Goal: Transaction & Acquisition: Purchase product/service

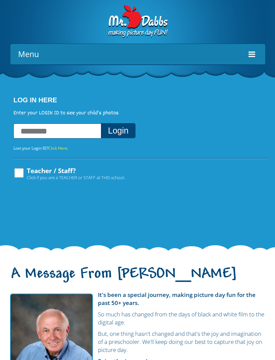
click at [29, 132] on input "text" at bounding box center [57, 131] width 88 height 15
type input "**********"
click at [133, 132] on button "Login" at bounding box center [118, 130] width 35 height 15
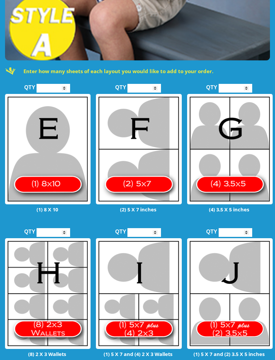
scroll to position [543, 0]
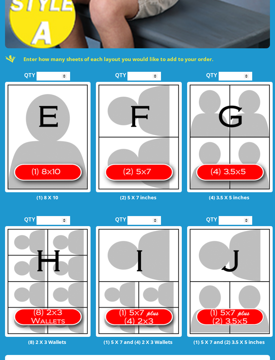
click at [150, 72] on input "*" at bounding box center [145, 76] width 34 height 9
click at [189, 203] on form "QTY * (1) 8 X 10 QTY * (2) 5 X 7 inches QTY * (4) 3.5 X 5 inches QTY * (8) 2 X …" at bounding box center [138, 209] width 267 height 282
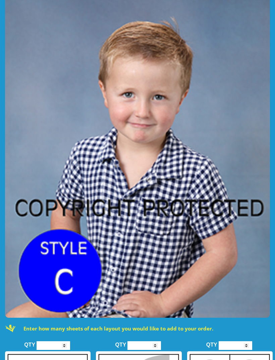
scroll to position [1613, 0]
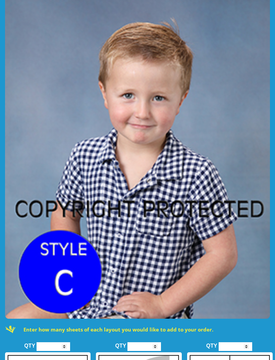
click at [159, 343] on input "*" at bounding box center [145, 347] width 34 height 9
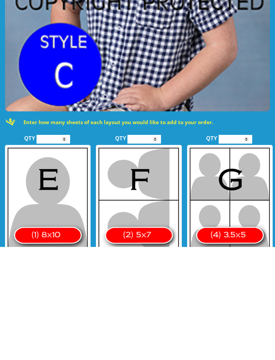
type input "*"
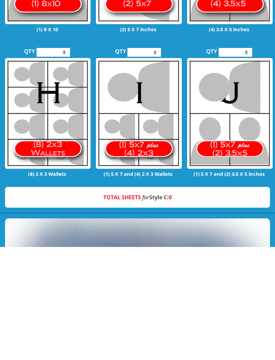
scroll to position [1942, 0]
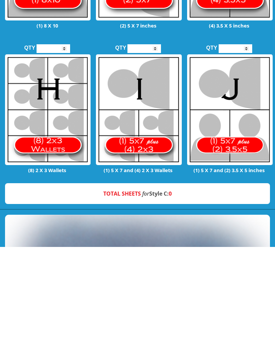
type input "*"
click at [192, 303] on p "Total Sheets for Style C: 0" at bounding box center [138, 306] width 252 height 7
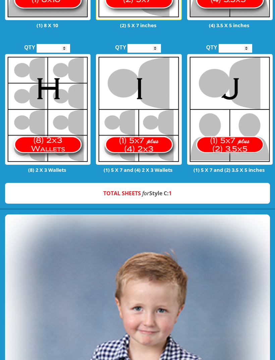
scroll to position [2056, 0]
click at [200, 186] on div "Total Sheets for Style C: 1" at bounding box center [137, 193] width 265 height 21
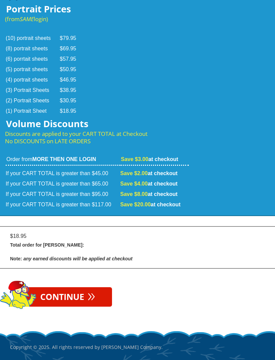
scroll to position [3747, 0]
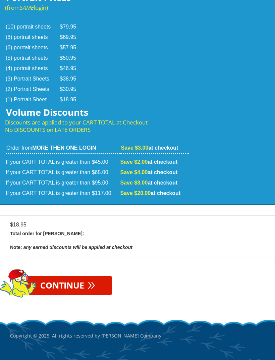
click at [95, 286] on span "»" at bounding box center [92, 283] width 8 height 7
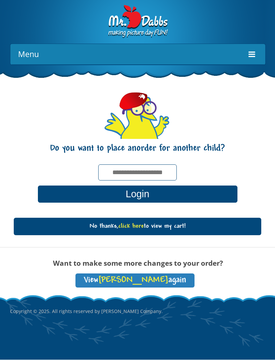
click at [154, 173] on input "text" at bounding box center [137, 173] width 79 height 16
type input "**********"
click at [165, 196] on button "Login" at bounding box center [138, 194] width 200 height 17
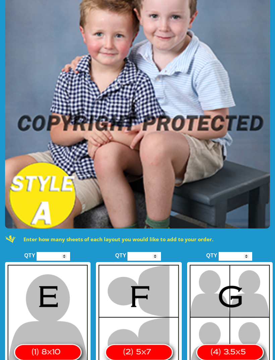
scroll to position [376, 0]
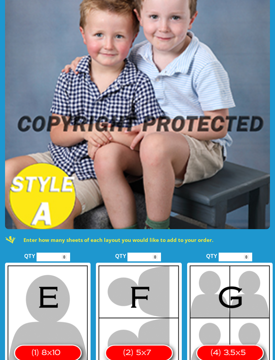
click at [147, 254] on input "*" at bounding box center [145, 257] width 34 height 9
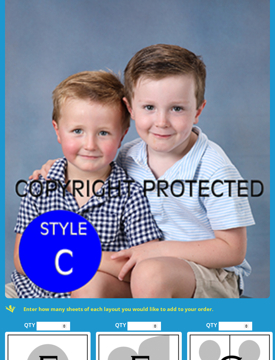
scroll to position [1647, 0]
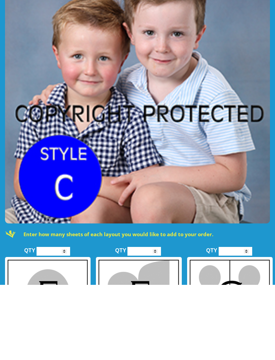
type input "*"
click at [152, 322] on input "*" at bounding box center [145, 326] width 34 height 9
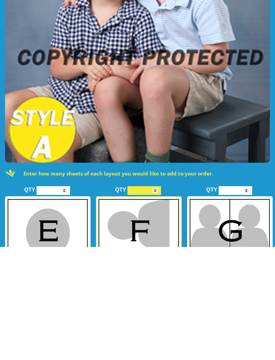
scroll to position [404, 0]
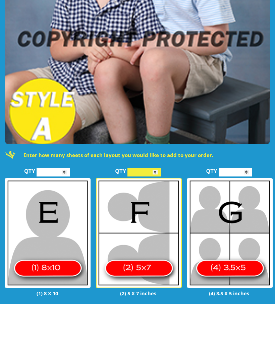
type input "*"
click at [153, 224] on input "*" at bounding box center [145, 228] width 34 height 9
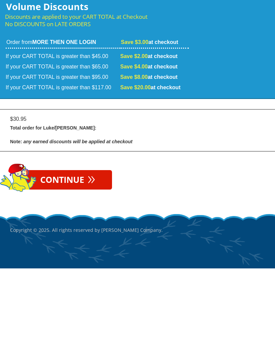
scroll to position [3783, 0]
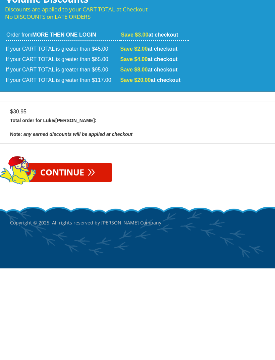
click at [85, 255] on link "Continue »" at bounding box center [68, 264] width 89 height 19
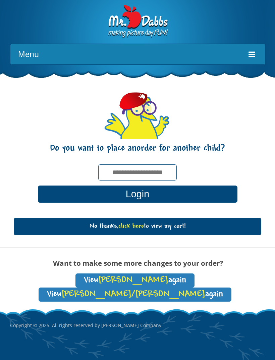
click at [145, 167] on input "text" at bounding box center [137, 173] width 79 height 16
type input "**********"
click at [145, 194] on button "Login" at bounding box center [138, 194] width 200 height 17
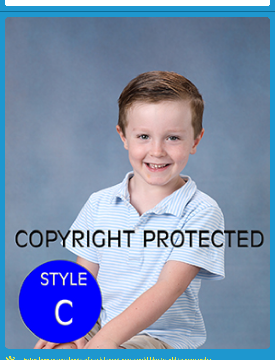
scroll to position [1612, 0]
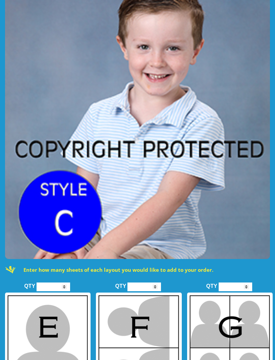
click at [155, 283] on input "*" at bounding box center [145, 287] width 34 height 9
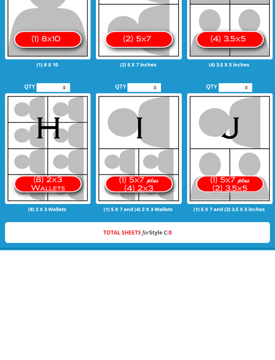
type input "*"
click at [159, 339] on strong "Total Sheets for Style C: 0" at bounding box center [137, 342] width 69 height 7
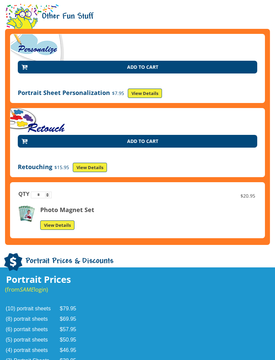
scroll to position [3761, 0]
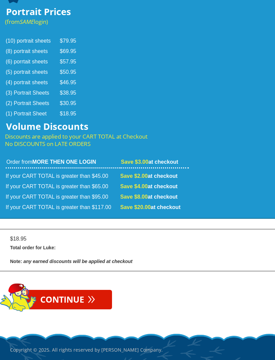
click at [99, 290] on link "Continue »" at bounding box center [68, 299] width 89 height 19
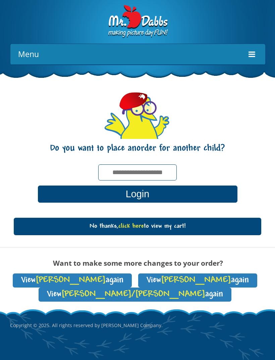
scroll to position [0, 0]
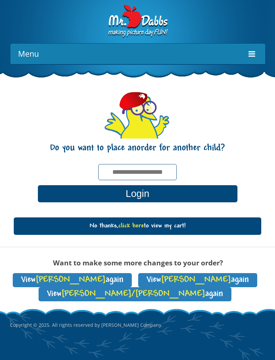
click at [171, 227] on link "No thanks, click here to view my cart!" at bounding box center [138, 226] width 248 height 17
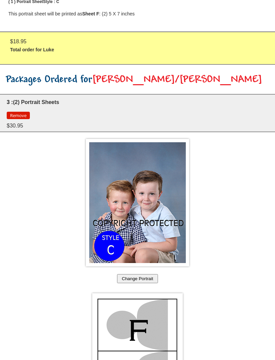
scroll to position [965, 0]
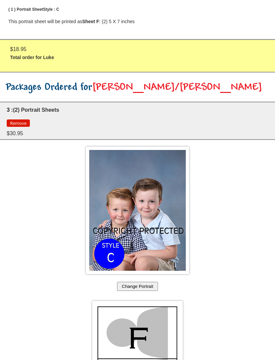
click at [23, 120] on button "Remove" at bounding box center [18, 123] width 23 height 7
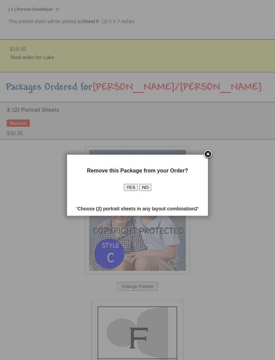
click at [210, 154] on link at bounding box center [208, 155] width 10 height 10
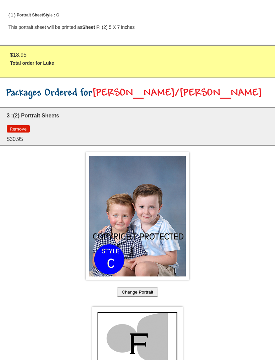
scroll to position [942, 0]
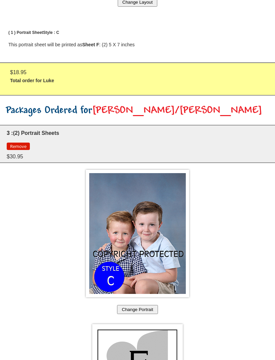
click at [19, 143] on button "Remove" at bounding box center [18, 146] width 23 height 7
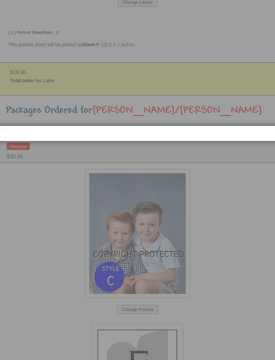
scroll to position [942, 0]
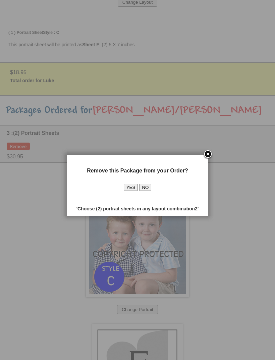
click at [133, 187] on button "YES" at bounding box center [131, 187] width 14 height 7
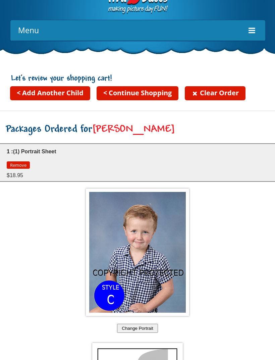
scroll to position [2, 0]
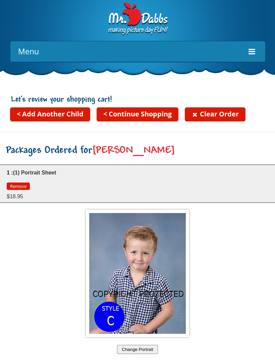
click at [149, 115] on link "< Continue Shopping" at bounding box center [138, 115] width 82 height 14
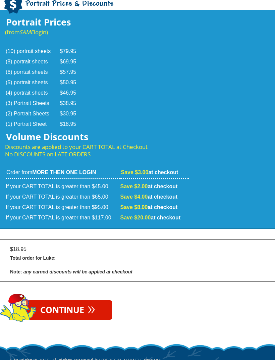
scroll to position [3751, 0]
click at [92, 305] on span "»" at bounding box center [92, 308] width 8 height 7
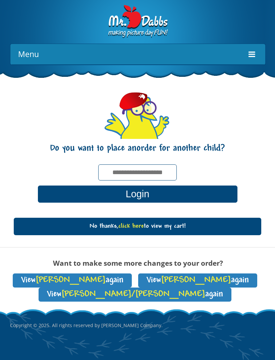
click at [206, 290] on span "[PERSON_NAME]/[PERSON_NAME]" at bounding box center [133, 294] width 144 height 9
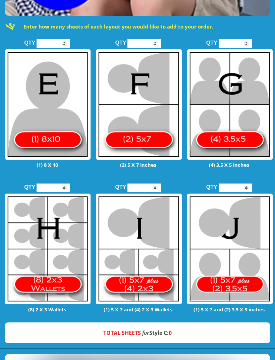
scroll to position [1919, 0]
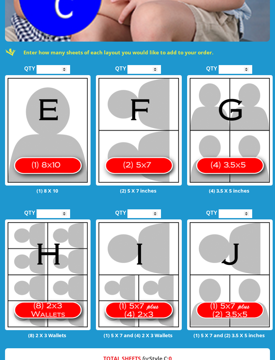
click at [152, 65] on input "*" at bounding box center [145, 69] width 34 height 9
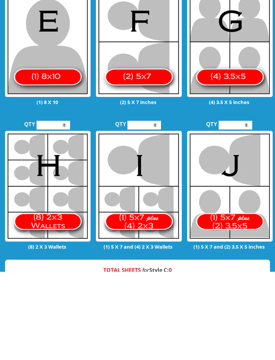
type input "*"
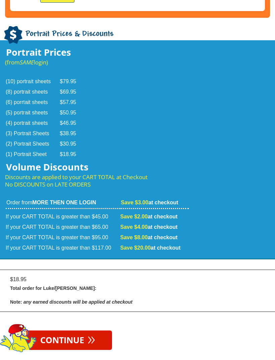
scroll to position [3720, 0]
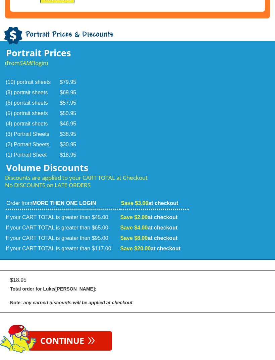
click at [92, 336] on span "»" at bounding box center [92, 339] width 8 height 7
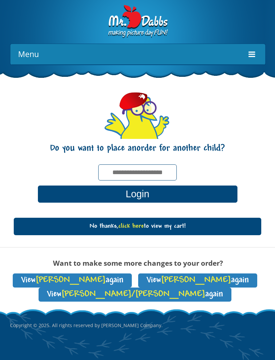
click at [193, 225] on link "No thanks, click here to view my cart!" at bounding box center [138, 226] width 248 height 17
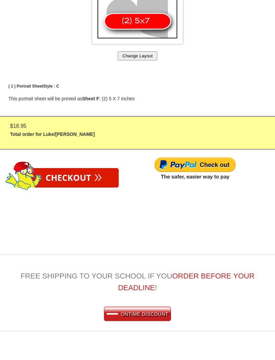
scroll to position [1364, 0]
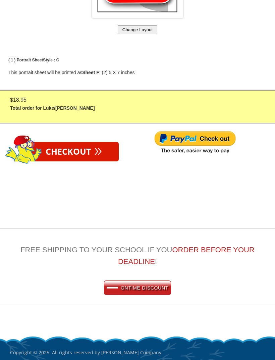
click at [88, 142] on link "Checkout »" at bounding box center [74, 151] width 90 height 19
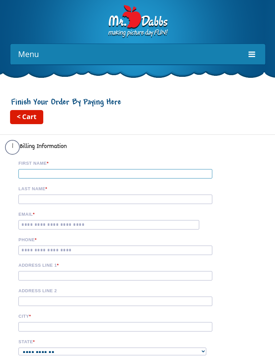
click at [144, 173] on input "First Name *" at bounding box center [115, 173] width 194 height 9
type input "*******"
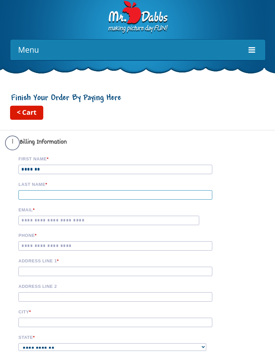
type input "*****"
type input "**********"
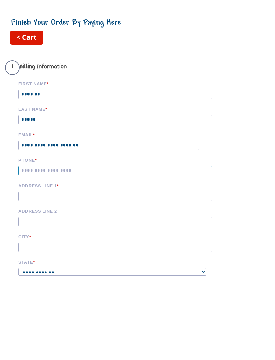
click at [149, 246] on input "Phone *" at bounding box center [115, 250] width 194 height 9
type input "**********"
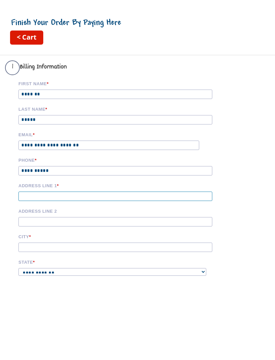
type input "**********"
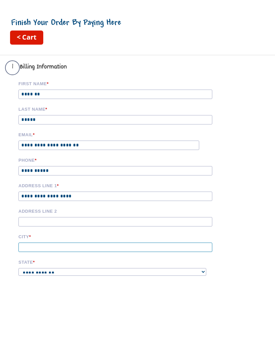
type input "******"
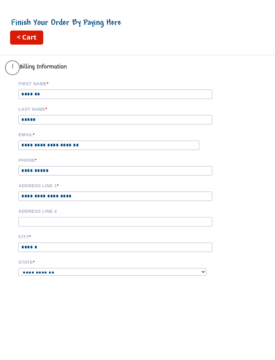
select select "**"
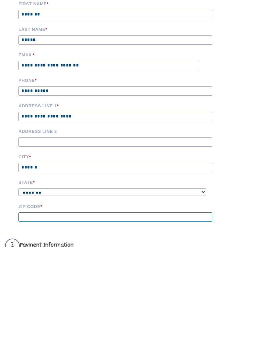
type input "*****"
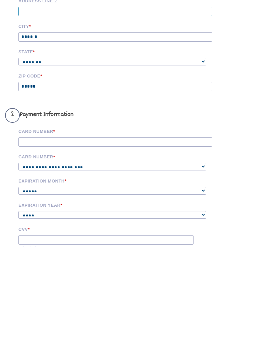
scroll to position [179, 0]
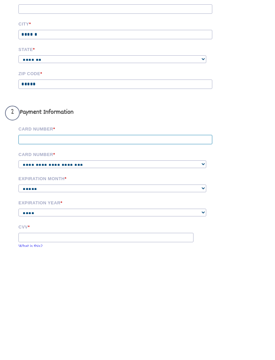
click at [173, 248] on input "Card Number *" at bounding box center [115, 252] width 194 height 9
type input "**********"
select select "****"
select select "**"
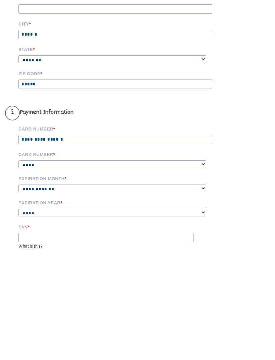
select select "****"
click at [138, 345] on input "CVV *" at bounding box center [105, 349] width 175 height 9
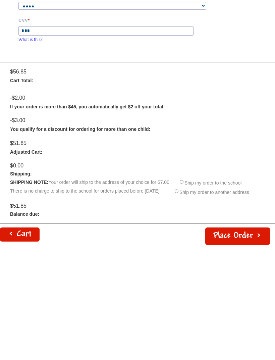
scroll to position [409, 0]
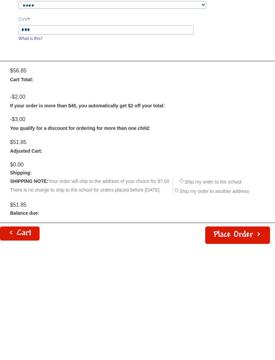
type input "***"
click at [242, 318] on button "Place Order >" at bounding box center [238, 326] width 65 height 17
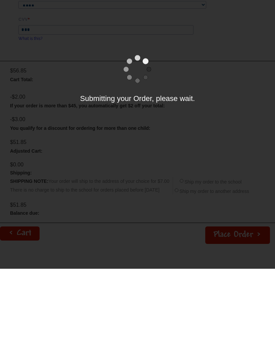
scroll to position [466, 0]
